Goal: Browse casually

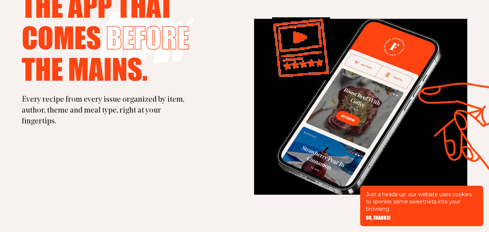
scroll to position [1882, 0]
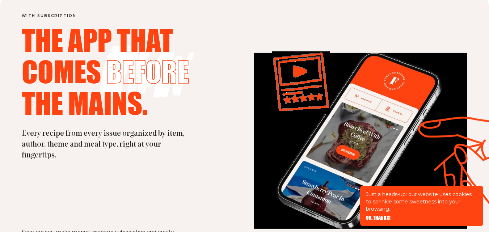
click at [99, 140] on h3 "Every recipe from every issue organized by item, author, theme and meal type, r…" at bounding box center [105, 144] width 166 height 33
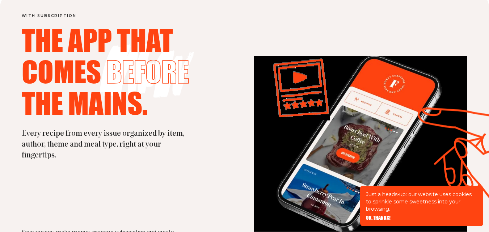
click at [95, 75] on span "comes" at bounding box center [61, 71] width 79 height 29
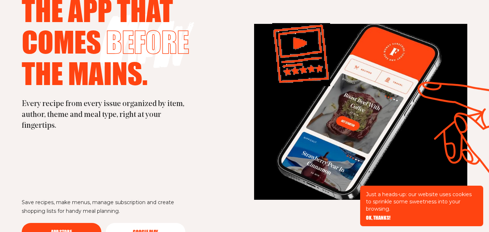
scroll to position [1918, 0]
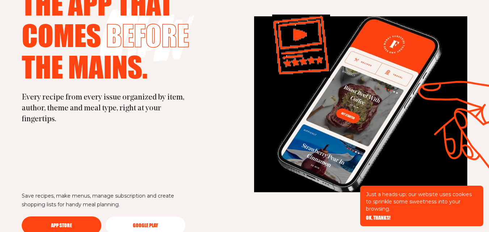
click at [381, 215] on span "OK, THANKS!" at bounding box center [378, 212] width 25 height 5
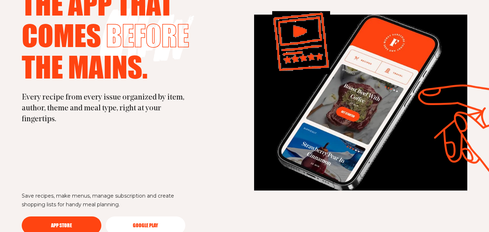
scroll to position [1882, 0]
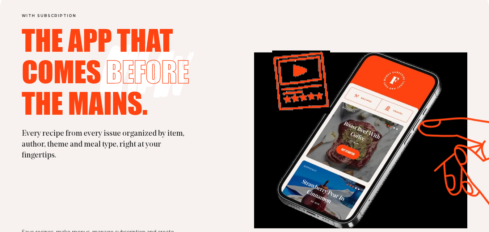
click at [437, 153] on icon at bounding box center [473, 135] width 109 height 35
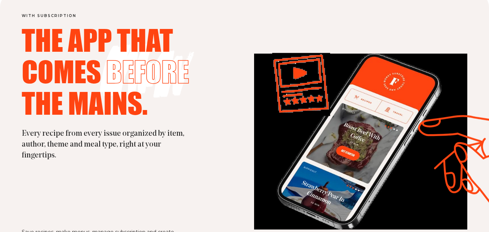
click at [482, 157] on icon at bounding box center [484, 148] width 4 height 18
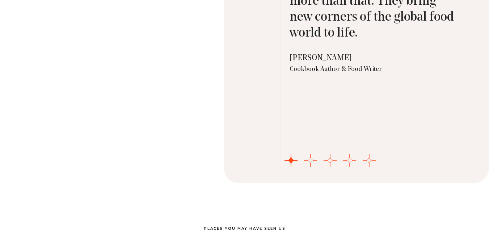
scroll to position [2388, 0]
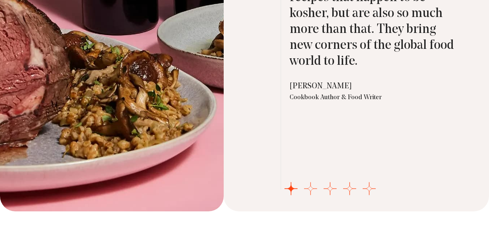
click at [317, 182] on button "Go to slide 2" at bounding box center [310, 188] width 13 height 13
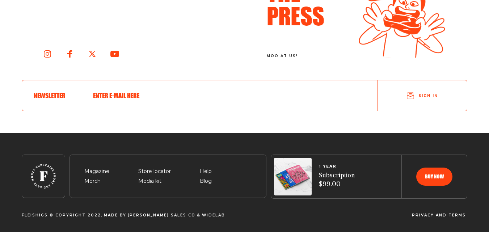
scroll to position [3954, 0]
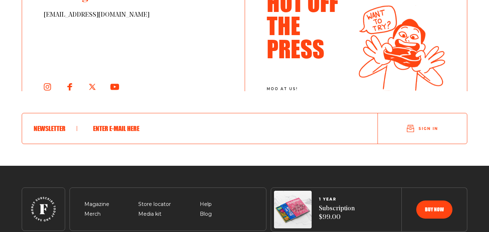
click at [432, 97] on div "hello@fleishigs.com Hot Off The Press moo at us! Newsletter Sign in" at bounding box center [244, 78] width 445 height 175
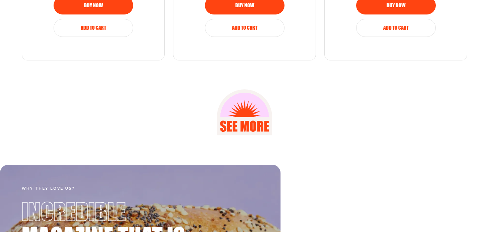
scroll to position [1127, 0]
